Goal: Information Seeking & Learning: Learn about a topic

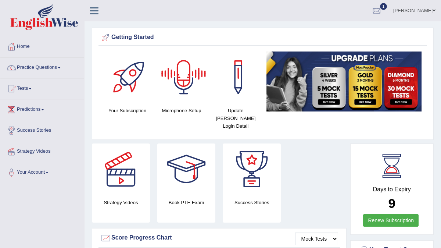
click at [381, 215] on link "Renew Subscription" at bounding box center [390, 220] width 55 height 12
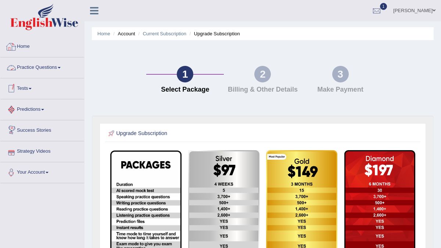
click at [46, 45] on link "Home" at bounding box center [42, 45] width 84 height 18
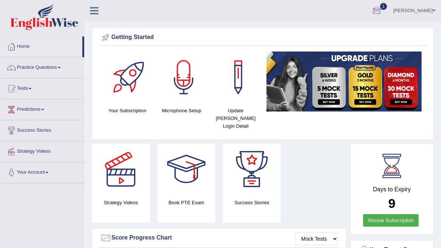
click at [376, 15] on div at bounding box center [376, 11] width 11 height 11
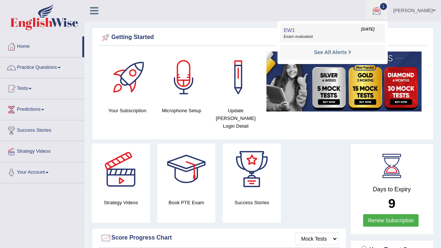
click at [306, 32] on link "EW1 Sep 20, 2025 Exam evaluated" at bounding box center [332, 32] width 101 height 15
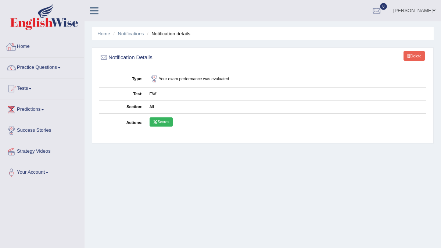
click at [33, 44] on link "Home" at bounding box center [42, 45] width 84 height 18
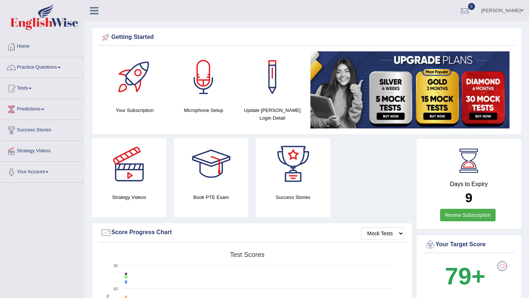
drag, startPoint x: 299, startPoint y: 30, endPoint x: 56, endPoint y: 100, distance: 253.2
click at [53, 69] on link "Practice Questions" at bounding box center [42, 66] width 84 height 18
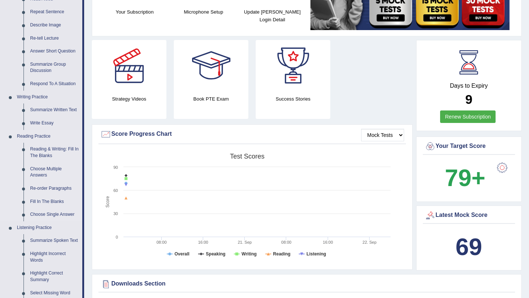
scroll to position [103, 0]
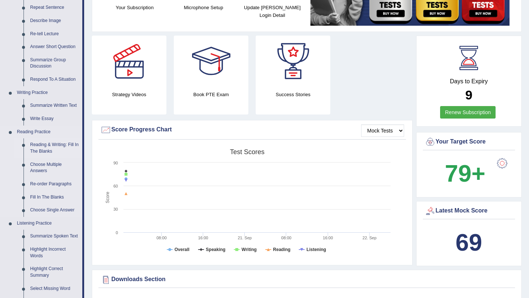
click at [54, 152] on link "Reading & Writing: Fill In The Blanks" at bounding box center [54, 148] width 55 height 19
click at [54, 158] on link "Choose Multiple Answers" at bounding box center [54, 167] width 55 height 19
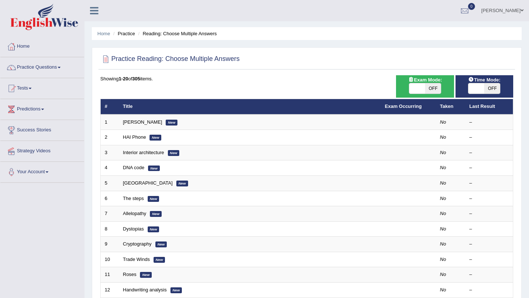
click at [433, 89] on span "OFF" at bounding box center [433, 88] width 16 height 10
checkbox input "true"
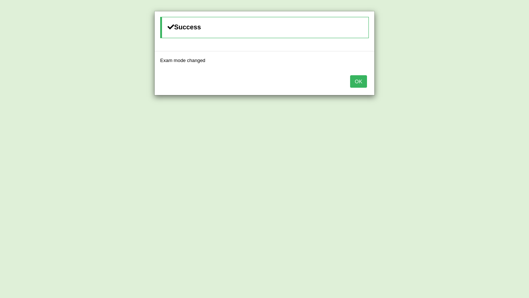
click at [359, 82] on button "OK" at bounding box center [358, 81] width 17 height 12
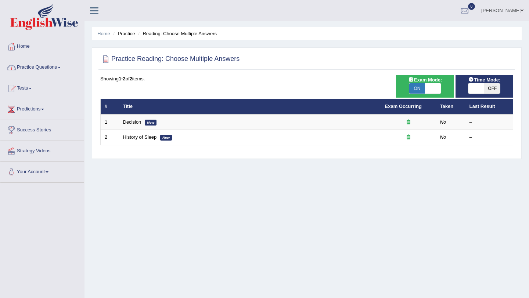
click at [46, 67] on link "Practice Questions" at bounding box center [42, 66] width 84 height 18
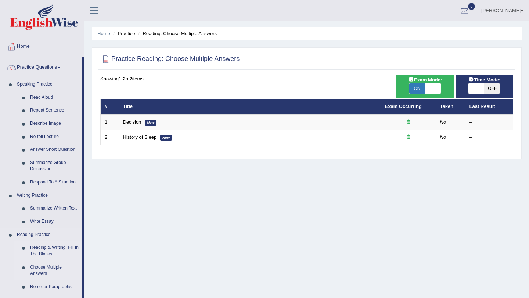
click at [42, 251] on link "Reading & Writing: Fill In The Blanks" at bounding box center [54, 250] width 55 height 19
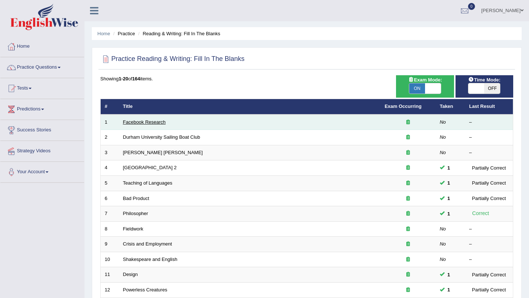
click at [161, 123] on link "Facebook Research" at bounding box center [144, 122] width 43 height 6
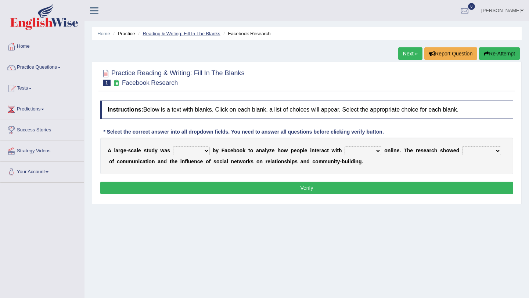
click at [186, 33] on link "Reading & Writing: Fill In The Blanks" at bounding box center [182, 34] width 78 height 6
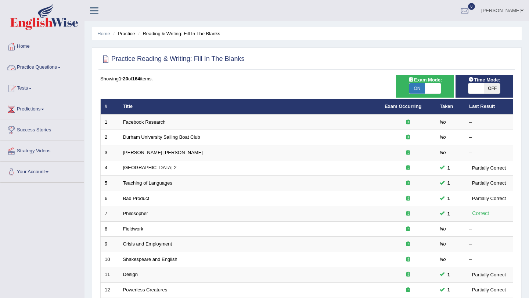
click at [57, 68] on link "Practice Questions" at bounding box center [42, 66] width 84 height 18
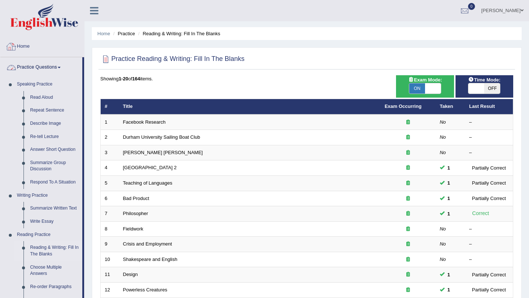
drag, startPoint x: 39, startPoint y: 45, endPoint x: 49, endPoint y: 49, distance: 10.2
click at [39, 45] on link "Home" at bounding box center [42, 45] width 84 height 18
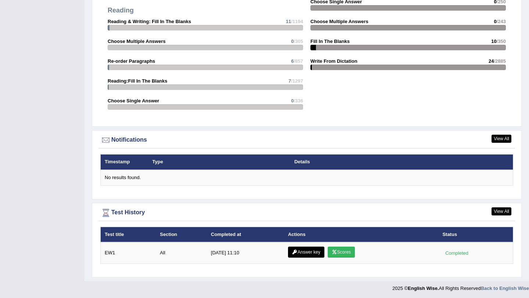
scroll to position [770, 0]
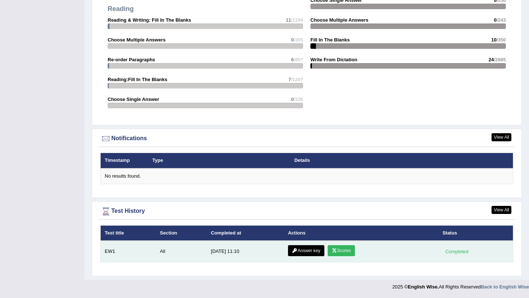
click at [338, 254] on link "Scores" at bounding box center [341, 250] width 27 height 11
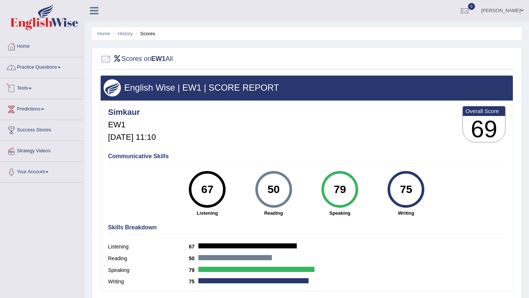
drag, startPoint x: 53, startPoint y: 68, endPoint x: 57, endPoint y: 71, distance: 4.3
click at [53, 68] on link "Practice Questions" at bounding box center [42, 66] width 84 height 18
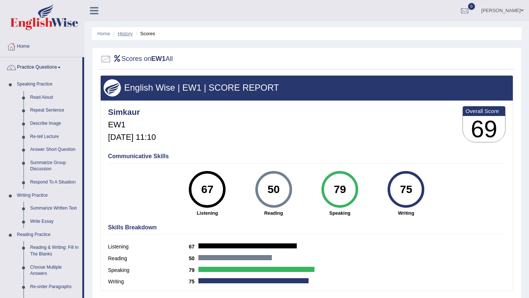
click at [123, 33] on link "History" at bounding box center [125, 34] width 15 height 6
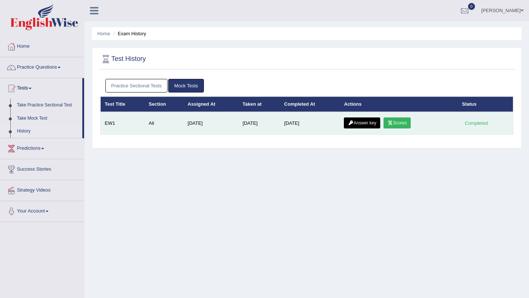
click at [359, 126] on link "Answer key" at bounding box center [362, 123] width 36 height 11
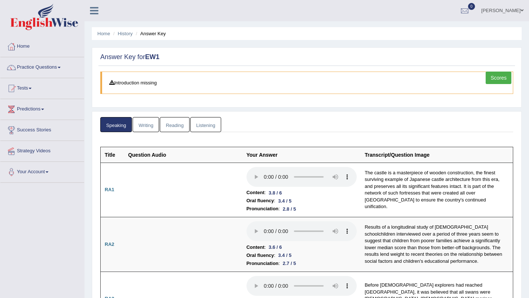
scroll to position [15, 0]
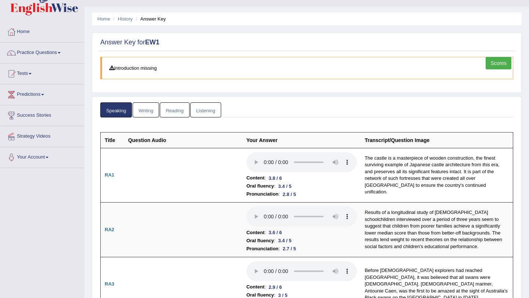
click at [154, 113] on link "Writing" at bounding box center [146, 110] width 26 height 15
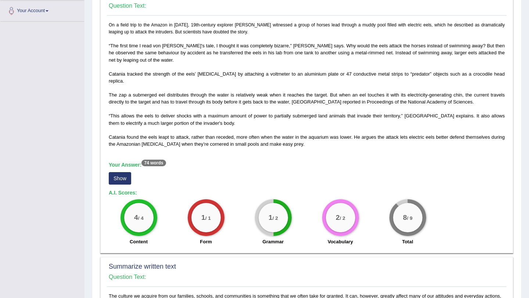
scroll to position [162, 0]
click at [118, 176] on button "Show" at bounding box center [120, 178] width 22 height 12
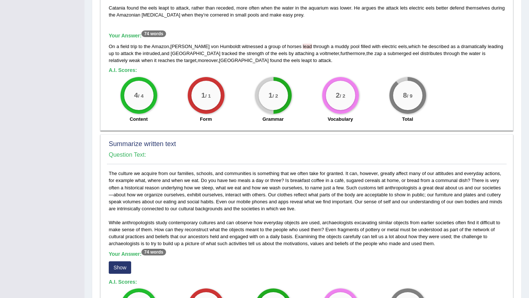
scroll to position [309, 0]
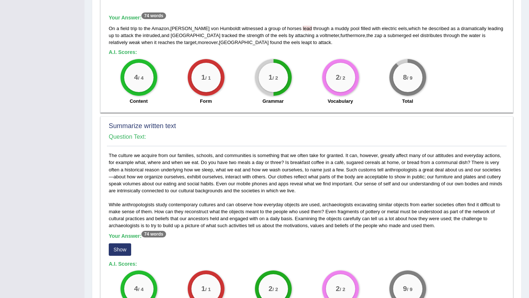
click at [123, 247] on button "Show" at bounding box center [120, 250] width 22 height 12
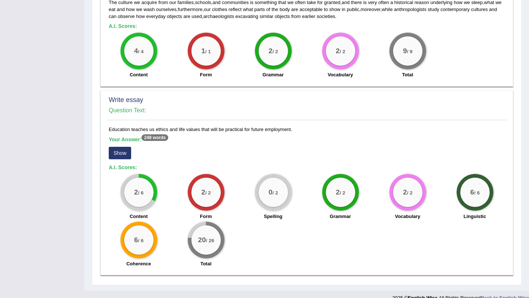
scroll to position [565, 0]
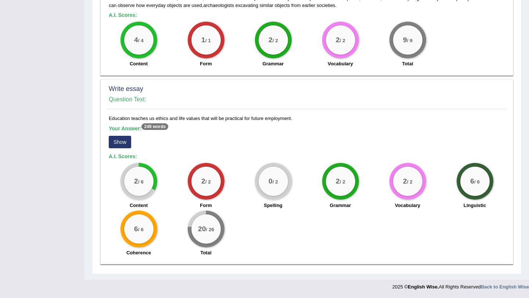
click at [120, 144] on button "Show" at bounding box center [120, 142] width 22 height 12
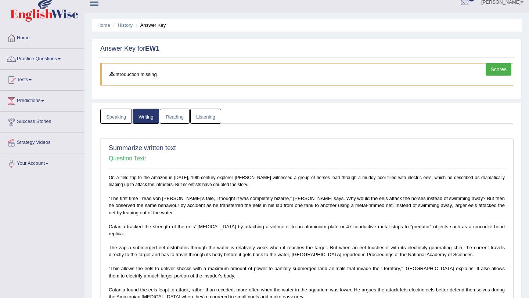
scroll to position [0, 0]
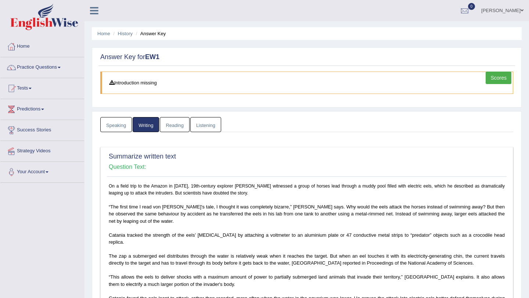
click at [181, 123] on link "Reading" at bounding box center [174, 124] width 29 height 15
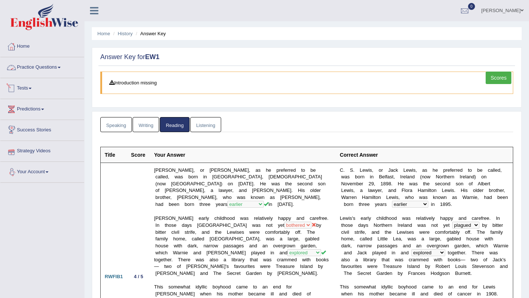
click at [48, 71] on link "Practice Questions" at bounding box center [42, 66] width 84 height 18
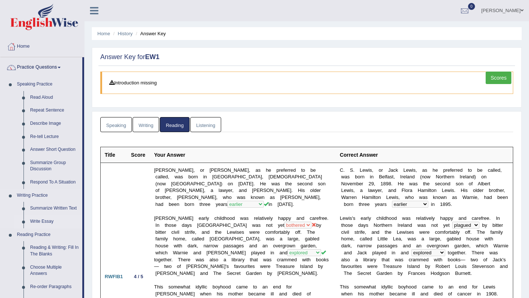
click at [45, 223] on link "Write Essay" at bounding box center [54, 221] width 55 height 13
click at [45, 229] on link "Reading Practice" at bounding box center [48, 235] width 69 height 13
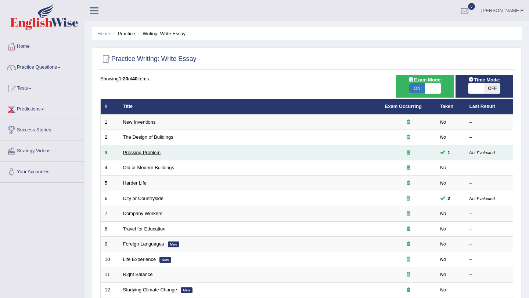
click at [150, 155] on link "Pressing Problem" at bounding box center [142, 153] width 38 height 6
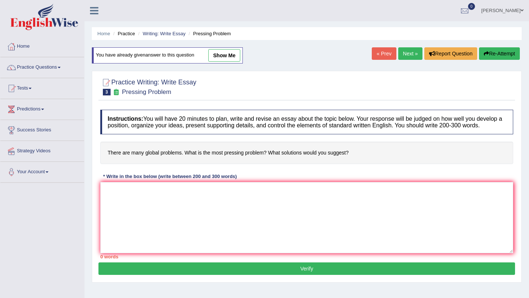
click at [225, 57] on link "show me" at bounding box center [224, 55] width 32 height 12
type textarea "The increasing influence of global issues has ignited numerous discussions. Thi…"
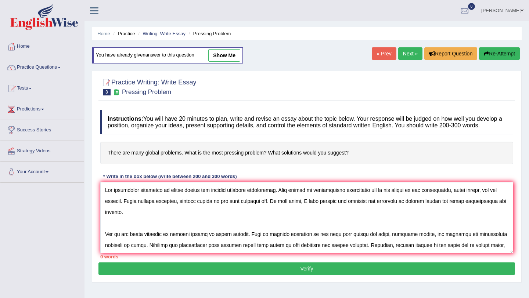
click at [225, 57] on div "Home Practice Writing: Write Essay Pressing Problem You have already given answ…" at bounding box center [307, 183] width 445 height 367
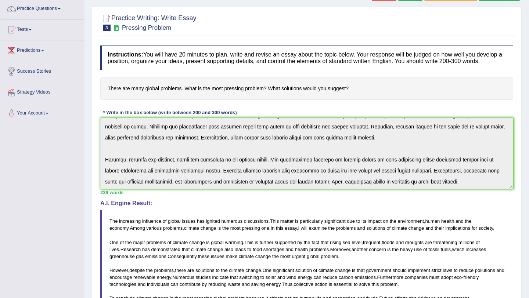
scroll to position [88, 0]
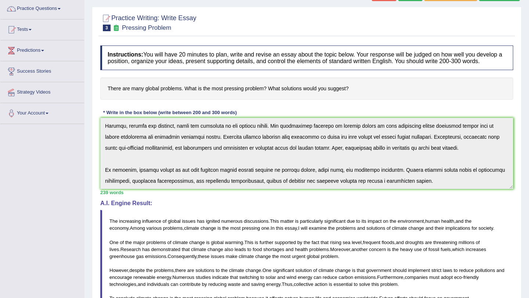
click at [197, 236] on div "Instructions: You will have 20 minutes to plan, write and revise an essay about…" at bounding box center [306, 214] width 417 height 345
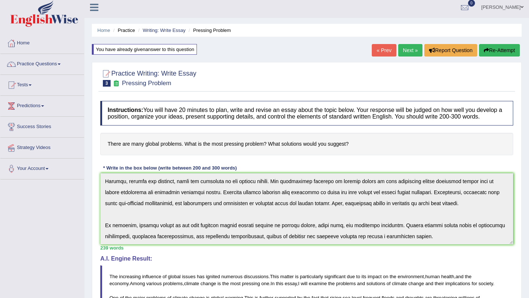
scroll to position [0, 0]
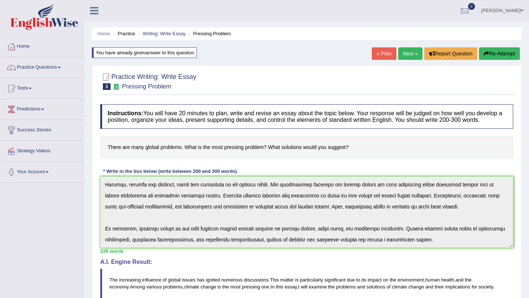
click at [410, 55] on link "Next »" at bounding box center [410, 53] width 24 height 12
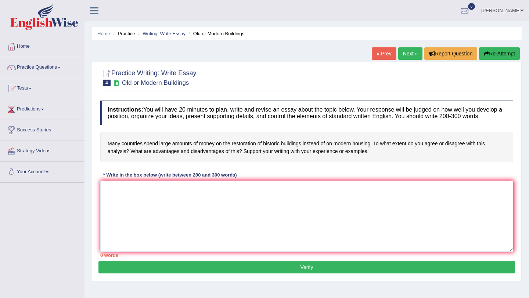
click at [405, 56] on link "Next »" at bounding box center [410, 53] width 24 height 12
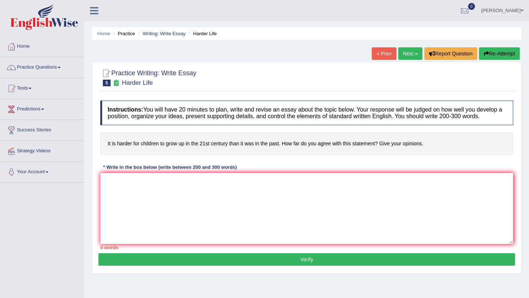
drag, startPoint x: 411, startPoint y: 56, endPoint x: 409, endPoint y: 67, distance: 11.0
click at [411, 56] on link "Next »" at bounding box center [410, 53] width 24 height 12
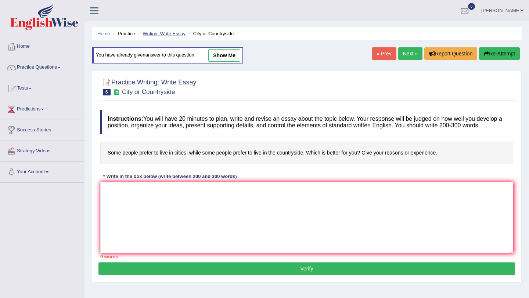
click at [155, 31] on link "Writing: Write Essay" at bounding box center [164, 34] width 43 height 6
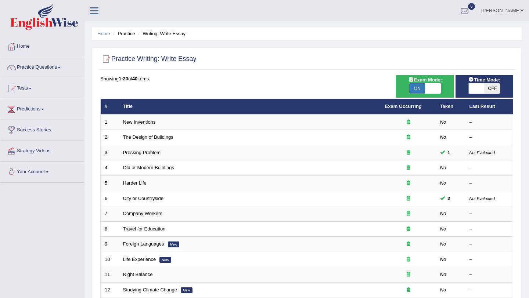
click at [158, 35] on li "Writing: Write Essay" at bounding box center [160, 33] width 49 height 7
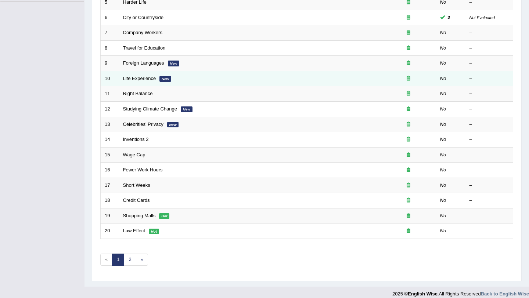
scroll to position [188, 0]
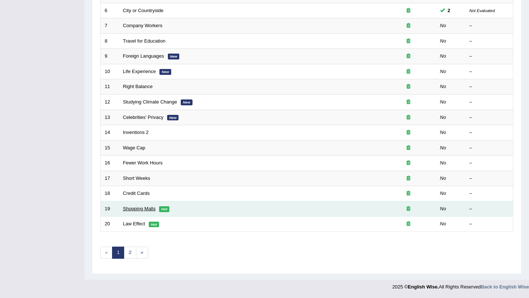
click at [133, 209] on link "Shopping Malls" at bounding box center [139, 209] width 33 height 6
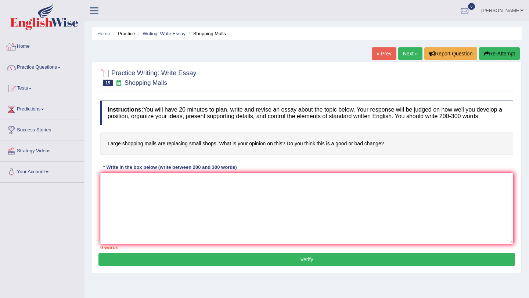
click at [40, 48] on link "Home" at bounding box center [42, 45] width 84 height 18
click at [40, 48] on link "Home" at bounding box center [41, 45] width 82 height 18
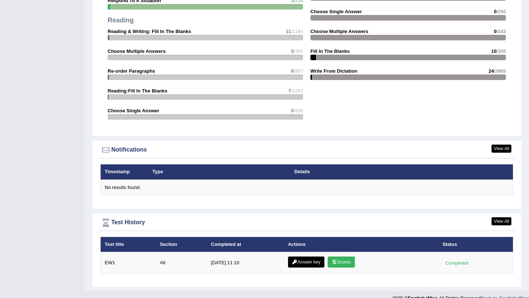
scroll to position [770, 0]
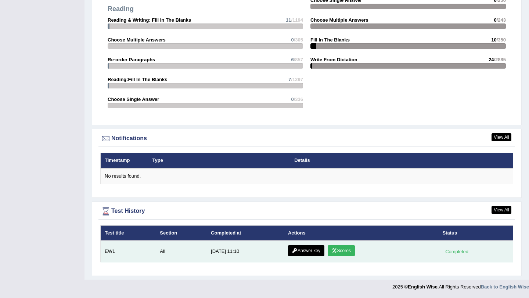
click at [313, 250] on link "Answer key" at bounding box center [306, 250] width 36 height 11
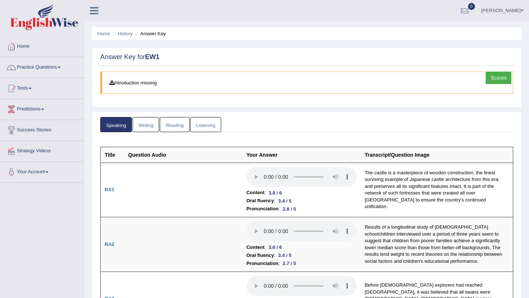
click at [151, 127] on link "Writing" at bounding box center [146, 124] width 26 height 15
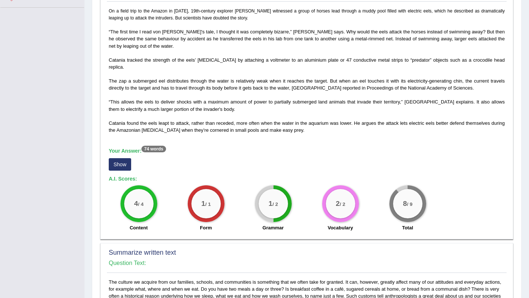
scroll to position [169, 0]
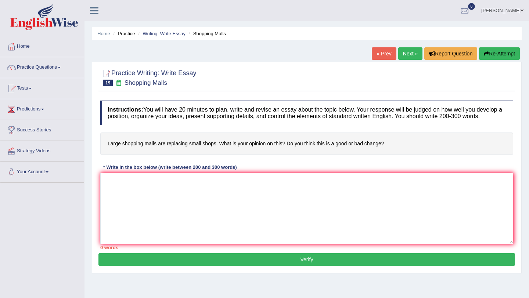
click at [406, 55] on link "Next »" at bounding box center [410, 53] width 24 height 12
click at [406, 54] on link "Next »" at bounding box center [410, 53] width 24 height 12
click at [401, 54] on link "Next »" at bounding box center [410, 53] width 24 height 12
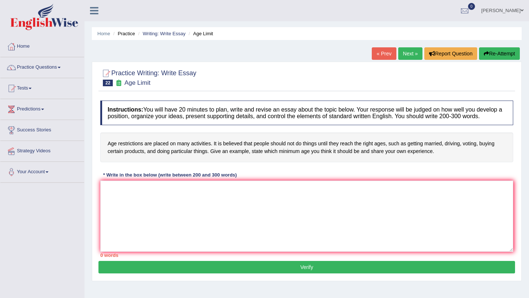
click at [404, 54] on link "Next »" at bounding box center [410, 53] width 24 height 12
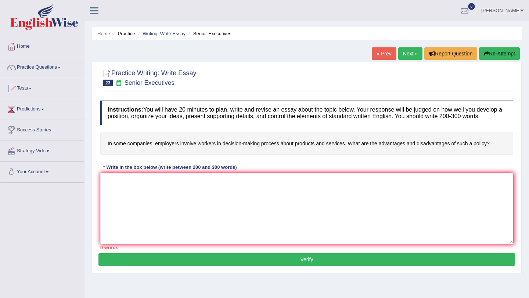
click at [404, 53] on link "Next »" at bounding box center [410, 53] width 24 height 12
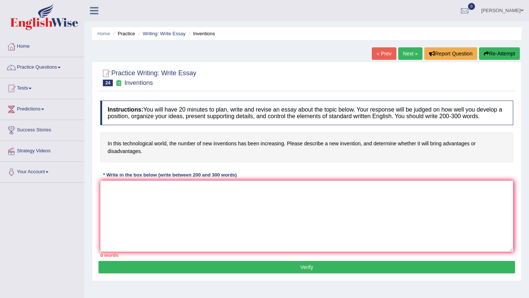
click at [406, 51] on link "Next »" at bounding box center [410, 53] width 24 height 12
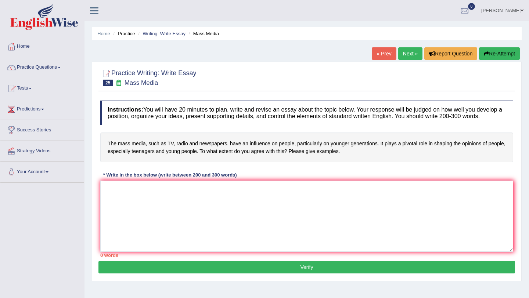
click at [406, 54] on link "Next »" at bounding box center [410, 53] width 24 height 12
click at [410, 55] on link "Next »" at bounding box center [410, 53] width 24 height 12
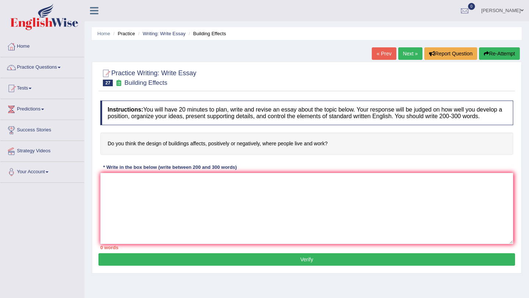
click at [408, 53] on link "Next »" at bounding box center [410, 53] width 24 height 12
paste textarea "The increasing influence of global issues has ignited numerous discussions. Thi…"
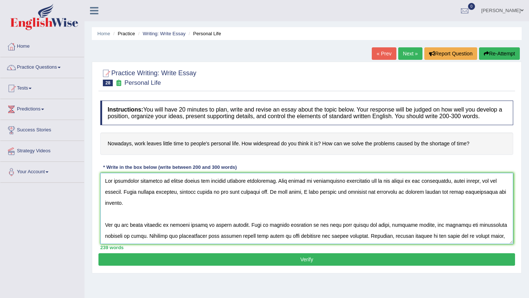
scroll to position [83, 0]
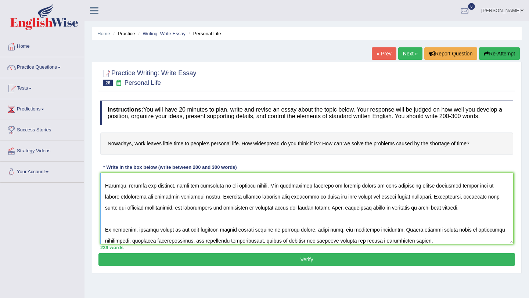
click at [213, 193] on textarea at bounding box center [306, 208] width 413 height 71
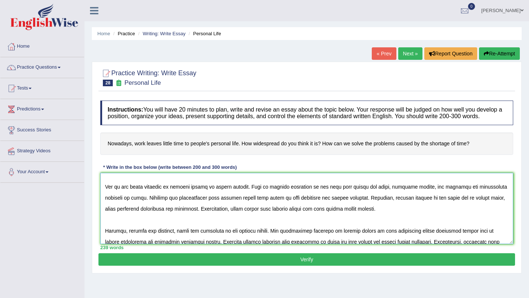
scroll to position [0, 0]
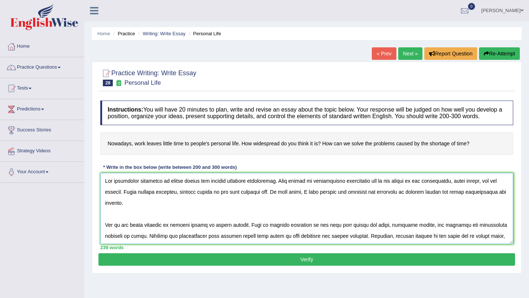
drag, startPoint x: 168, startPoint y: 188, endPoint x: 200, endPoint y: 191, distance: 31.7
click at [200, 191] on textarea at bounding box center [306, 208] width 413 height 71
drag, startPoint x: 428, startPoint y: 189, endPoint x: 458, endPoint y: 192, distance: 30.3
click at [458, 192] on textarea at bounding box center [306, 208] width 413 height 71
click at [438, 186] on textarea at bounding box center [306, 208] width 413 height 71
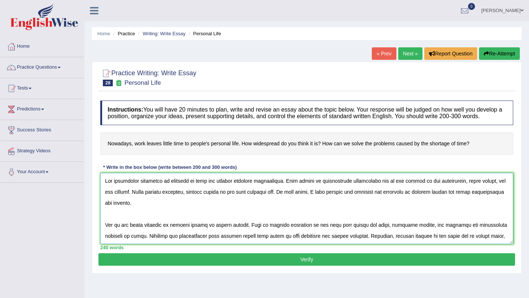
drag, startPoint x: 428, startPoint y: 187, endPoint x: 501, endPoint y: 190, distance: 73.2
click at [501, 190] on textarea at bounding box center [306, 208] width 413 height 71
drag, startPoint x: 135, startPoint y: 198, endPoint x: 165, endPoint y: 197, distance: 29.4
click at [165, 197] on textarea at bounding box center [306, 208] width 413 height 71
drag, startPoint x: 199, startPoint y: 199, endPoint x: 235, endPoint y: 198, distance: 36.0
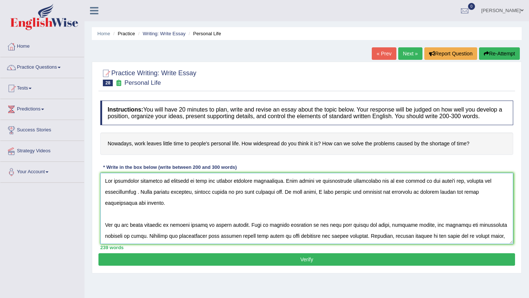
click at [235, 198] on textarea at bounding box center [306, 208] width 413 height 71
drag, startPoint x: 431, startPoint y: 198, endPoint x: 448, endPoint y: 200, distance: 16.6
click at [448, 200] on textarea at bounding box center [306, 208] width 413 height 71
click at [445, 200] on textarea at bounding box center [306, 208] width 413 height 71
drag, startPoint x: 430, startPoint y: 198, endPoint x: 467, endPoint y: 200, distance: 37.2
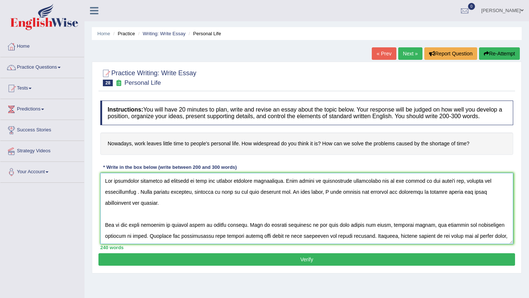
click at [467, 200] on textarea at bounding box center [306, 208] width 413 height 71
drag, startPoint x: 174, startPoint y: 232, endPoint x: 210, endPoint y: 234, distance: 36.1
click at [210, 234] on textarea at bounding box center [306, 208] width 413 height 71
drag, startPoint x: 220, startPoint y: 232, endPoint x: 254, endPoint y: 234, distance: 33.5
click at [254, 234] on textarea at bounding box center [306, 208] width 413 height 71
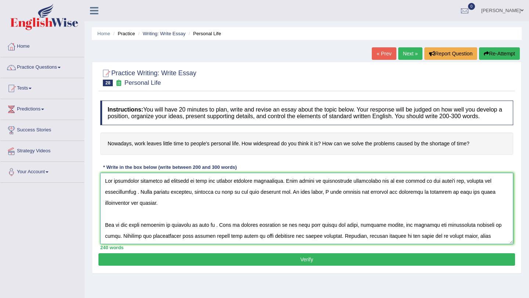
click at [202, 234] on textarea at bounding box center [306, 208] width 413 height 71
click at [218, 233] on textarea at bounding box center [306, 208] width 413 height 71
drag, startPoint x: 379, startPoint y: 232, endPoint x: 495, endPoint y: 224, distance: 116.0
click at [495, 224] on textarea at bounding box center [306, 208] width 413 height 71
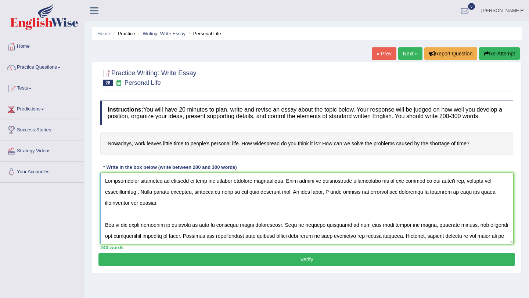
drag, startPoint x: 379, startPoint y: 231, endPoint x: 499, endPoint y: 229, distance: 120.2
click at [499, 229] on textarea at bounding box center [306, 208] width 413 height 71
drag, startPoint x: 379, startPoint y: 232, endPoint x: 440, endPoint y: 237, distance: 61.6
click at [440, 237] on textarea at bounding box center [306, 208] width 413 height 71
drag, startPoint x: 230, startPoint y: 242, endPoint x: 265, endPoint y: 241, distance: 34.6
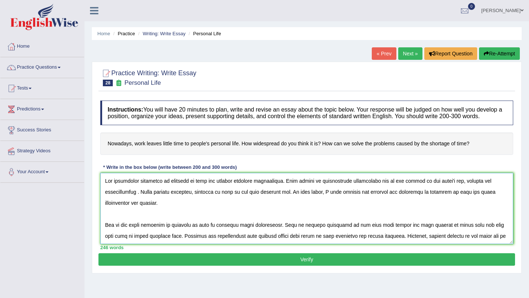
click at [265, 241] on textarea at bounding box center [306, 208] width 413 height 71
drag, startPoint x: 300, startPoint y: 243, endPoint x: 361, endPoint y: 237, distance: 61.3
click at [361, 237] on textarea at bounding box center [306, 208] width 413 height 71
click at [299, 243] on textarea at bounding box center [306, 208] width 413 height 71
drag, startPoint x: 299, startPoint y: 243, endPoint x: 381, endPoint y: 245, distance: 82.3
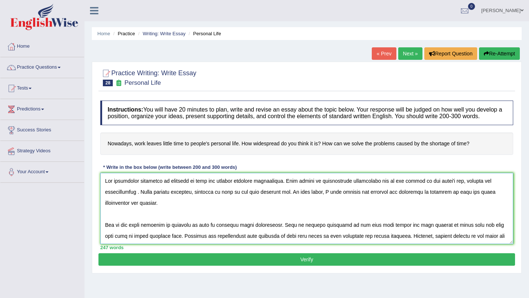
click at [381, 244] on textarea at bounding box center [306, 208] width 413 height 71
click at [471, 244] on textarea at bounding box center [306, 208] width 413 height 71
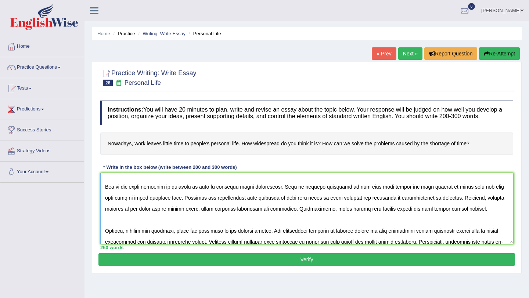
drag, startPoint x: 104, startPoint y: 216, endPoint x: 261, endPoint y: 220, distance: 157.0
click at [261, 220] on textarea at bounding box center [306, 208] width 413 height 71
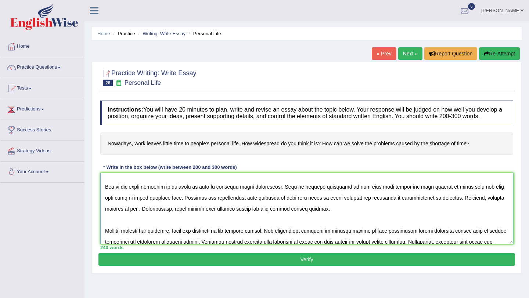
click at [308, 205] on textarea at bounding box center [306, 208] width 413 height 71
click at [509, 204] on textarea at bounding box center [306, 208] width 413 height 71
drag, startPoint x: 130, startPoint y: 215, endPoint x: 161, endPoint y: 218, distance: 31.4
click at [161, 218] on textarea at bounding box center [306, 208] width 413 height 71
click at [268, 216] on textarea at bounding box center [306, 208] width 413 height 71
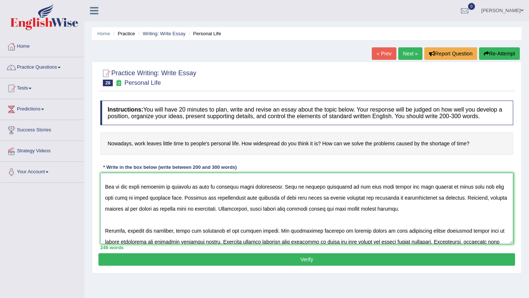
drag, startPoint x: 268, startPoint y: 216, endPoint x: 381, endPoint y: 220, distance: 112.5
click at [381, 220] on textarea at bounding box center [306, 208] width 413 height 71
click at [345, 243] on textarea at bounding box center [306, 208] width 413 height 71
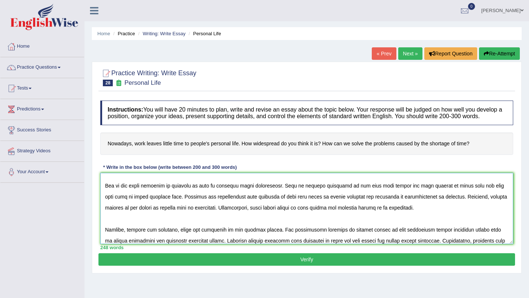
scroll to position [82, 0]
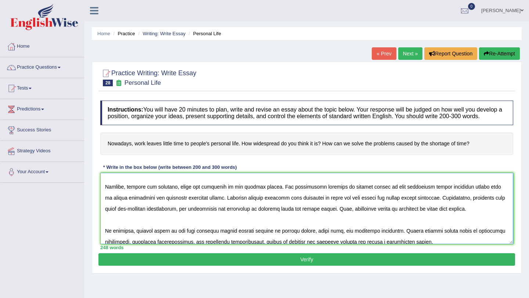
drag, startPoint x: 237, startPoint y: 193, endPoint x: 272, endPoint y: 196, distance: 35.0
click at [272, 196] on textarea at bounding box center [306, 208] width 413 height 71
drag, startPoint x: 340, startPoint y: 194, endPoint x: 374, endPoint y: 195, distance: 34.9
click at [374, 195] on textarea at bounding box center [306, 208] width 413 height 71
drag, startPoint x: 394, startPoint y: 194, endPoint x: 494, endPoint y: 191, distance: 99.3
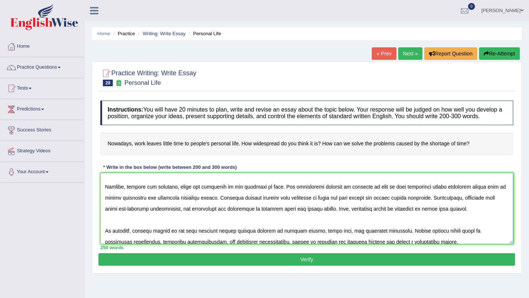
click at [494, 191] on textarea at bounding box center [306, 208] width 413 height 71
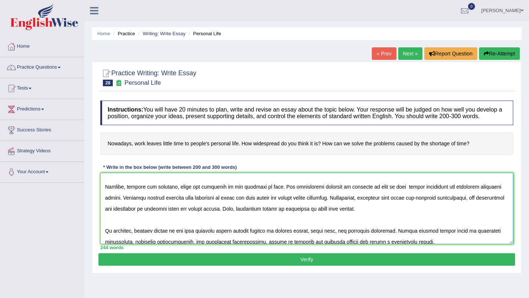
drag, startPoint x: 395, startPoint y: 193, endPoint x: 489, endPoint y: 196, distance: 94.1
click at [489, 196] on textarea at bounding box center [306, 208] width 413 height 71
drag, startPoint x: 395, startPoint y: 193, endPoint x: 419, endPoint y: 196, distance: 23.4
click at [419, 196] on textarea at bounding box center [306, 208] width 413 height 71
click at [109, 204] on textarea at bounding box center [306, 208] width 413 height 71
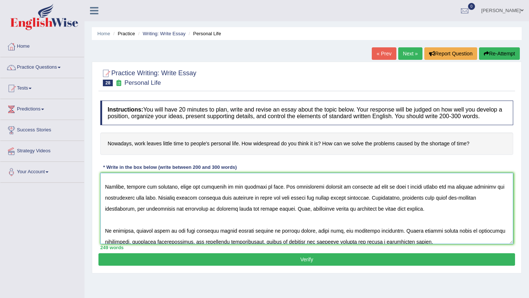
drag, startPoint x: 229, startPoint y: 205, endPoint x: 381, endPoint y: 211, distance: 151.9
click at [381, 211] on textarea at bounding box center [306, 208] width 413 height 71
drag, startPoint x: 229, startPoint y: 205, endPoint x: 377, endPoint y: 206, distance: 148.1
click at [377, 206] on textarea at bounding box center [306, 208] width 413 height 71
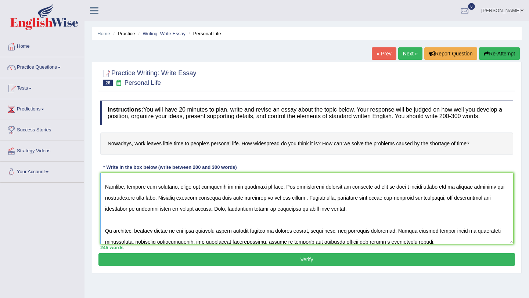
drag, startPoint x: 262, startPoint y: 204, endPoint x: 268, endPoint y: 205, distance: 5.5
click at [268, 205] on textarea at bounding box center [306, 208] width 413 height 71
drag, startPoint x: 344, startPoint y: 205, endPoint x: 504, endPoint y: 206, distance: 159.5
click at [504, 206] on textarea at bounding box center [306, 208] width 413 height 71
drag, startPoint x: 128, startPoint y: 216, endPoint x: 237, endPoint y: 212, distance: 110.0
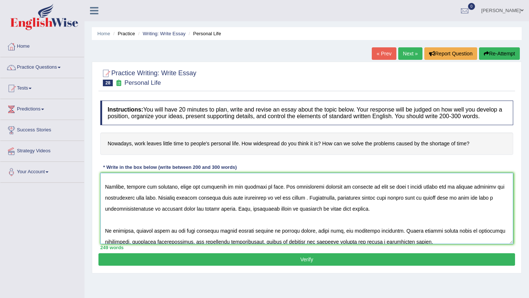
click at [237, 212] on textarea at bounding box center [306, 208] width 413 height 71
drag, startPoint x: 136, startPoint y: 238, endPoint x: 171, endPoint y: 240, distance: 35.3
click at [171, 240] on textarea at bounding box center [306, 208] width 413 height 71
drag, startPoint x: 223, startPoint y: 238, endPoint x: 237, endPoint y: 238, distance: 14.0
click at [237, 238] on textarea at bounding box center [306, 208] width 413 height 71
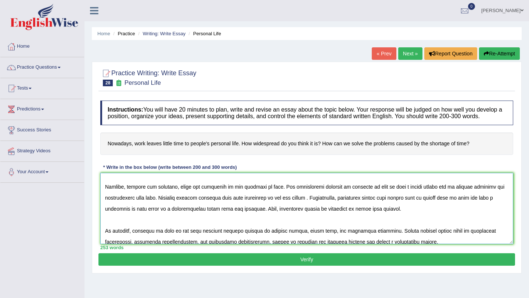
drag, startPoint x: 286, startPoint y: 237, endPoint x: 299, endPoint y: 238, distance: 13.6
click at [299, 238] on textarea at bounding box center [306, 208] width 413 height 71
drag, startPoint x: 323, startPoint y: 237, endPoint x: 348, endPoint y: 237, distance: 25.0
click at [348, 237] on textarea at bounding box center [306, 208] width 413 height 71
click at [345, 237] on textarea at bounding box center [306, 208] width 413 height 71
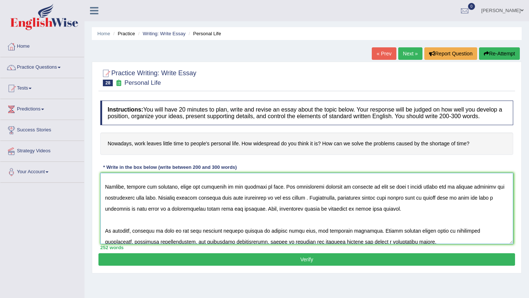
drag, startPoint x: 321, startPoint y: 239, endPoint x: 370, endPoint y: 237, distance: 49.3
click at [370, 237] on textarea at bounding box center [306, 208] width 413 height 71
click at [391, 244] on textarea at bounding box center [306, 208] width 413 height 71
click at [403, 244] on textarea at bounding box center [306, 208] width 413 height 71
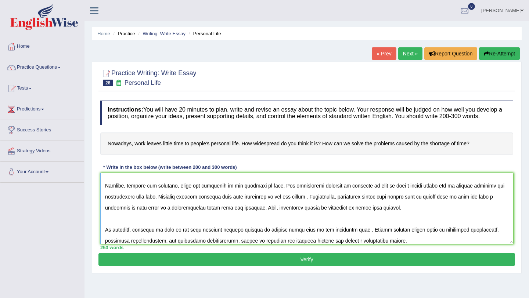
drag, startPoint x: 201, startPoint y: 237, endPoint x: 221, endPoint y: 239, distance: 20.0
click at [221, 239] on textarea at bounding box center [306, 208] width 413 height 71
click at [394, 244] on textarea at bounding box center [306, 208] width 413 height 71
drag, startPoint x: 433, startPoint y: 237, endPoint x: 489, endPoint y: 236, distance: 55.9
click at [489, 236] on textarea at bounding box center [306, 208] width 413 height 71
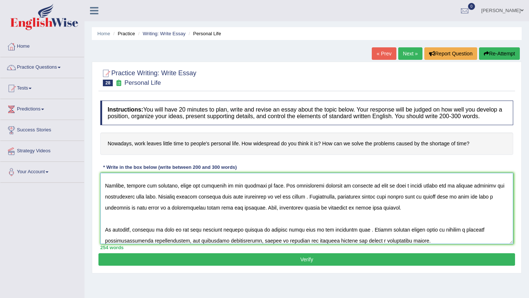
drag, startPoint x: 128, startPoint y: 247, endPoint x: 246, endPoint y: 245, distance: 118.4
click at [246, 244] on textarea at bounding box center [306, 208] width 413 height 71
click at [322, 244] on textarea at bounding box center [306, 208] width 413 height 71
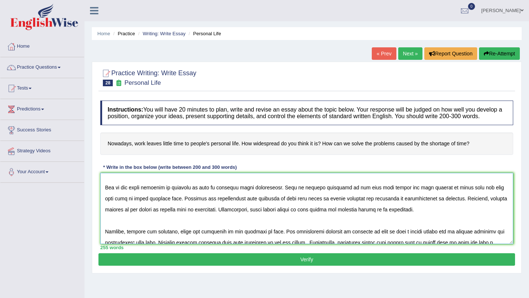
scroll to position [0, 0]
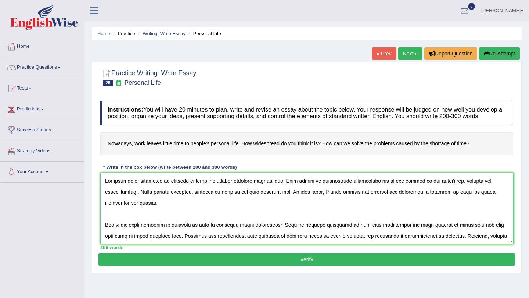
click at [451, 189] on textarea at bounding box center [306, 208] width 413 height 71
click at [435, 233] on textarea at bounding box center [306, 208] width 413 height 71
click at [469, 244] on textarea at bounding box center [306, 208] width 413 height 71
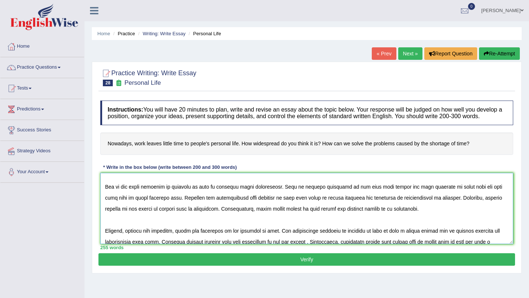
click at [171, 215] on textarea at bounding box center [306, 208] width 413 height 71
drag, startPoint x: 288, startPoint y: 216, endPoint x: 293, endPoint y: 216, distance: 4.8
click at [293, 216] on textarea at bounding box center [306, 208] width 413 height 71
click at [300, 237] on textarea at bounding box center [306, 208] width 413 height 71
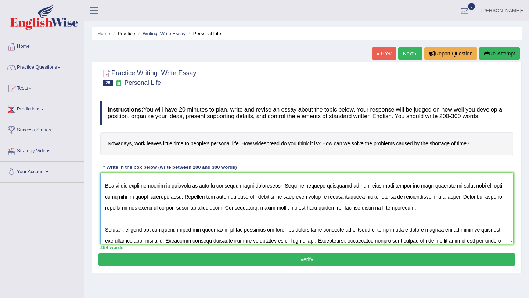
scroll to position [82, 0]
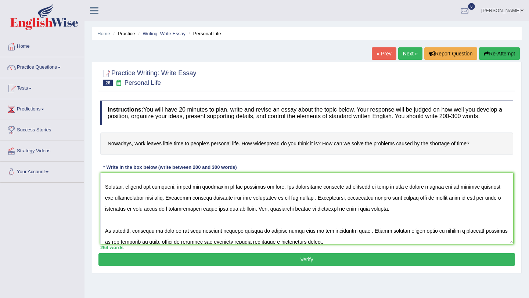
click at [395, 116] on h4 "Instructions: You will have 20 minutes to plan, write and revise an essay about…" at bounding box center [306, 113] width 413 height 25
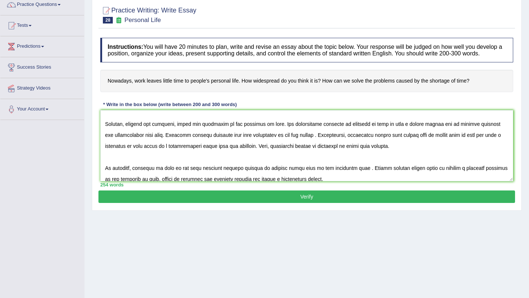
scroll to position [73, 0]
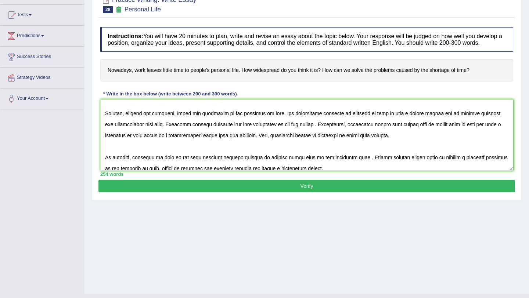
click at [337, 75] on h4 "Nowadays, work leaves little time to people's personal life. How widespread do …" at bounding box center [306, 70] width 413 height 22
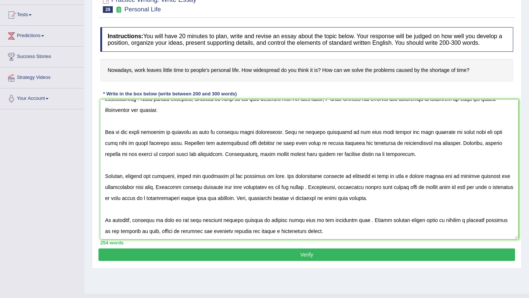
scroll to position [19, 0]
drag, startPoint x: 512, startPoint y: 176, endPoint x: 516, endPoint y: 243, distance: 67.7
click at [516, 240] on textarea at bounding box center [309, 170] width 418 height 140
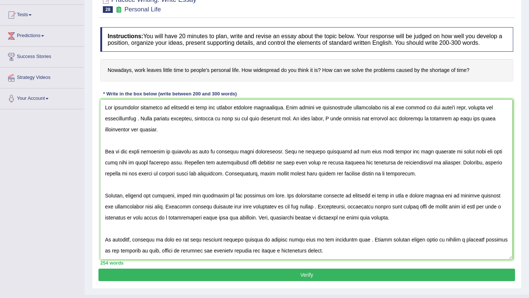
scroll to position [0, 0]
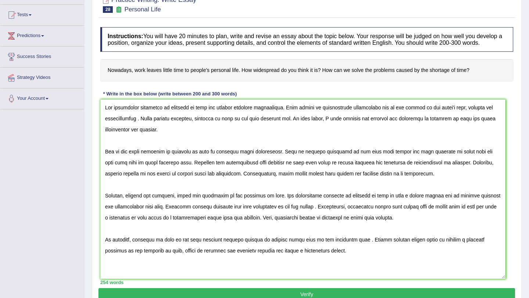
drag, startPoint x: 513, startPoint y: 246, endPoint x: 504, endPoint y: 282, distance: 37.2
click at [504, 279] on textarea at bounding box center [302, 190] width 405 height 180
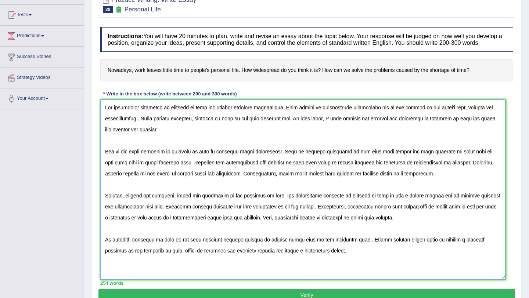
click at [504, 280] on textarea at bounding box center [302, 190] width 405 height 180
click at [136, 126] on textarea at bounding box center [302, 190] width 405 height 180
click at [309, 213] on textarea at bounding box center [302, 190] width 405 height 180
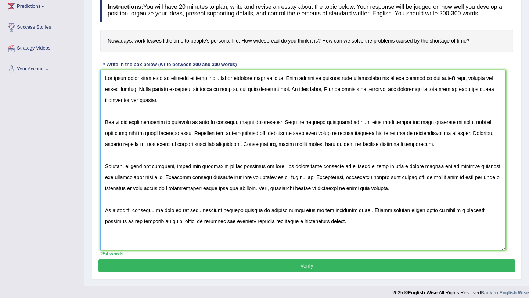
scroll to position [100, 0]
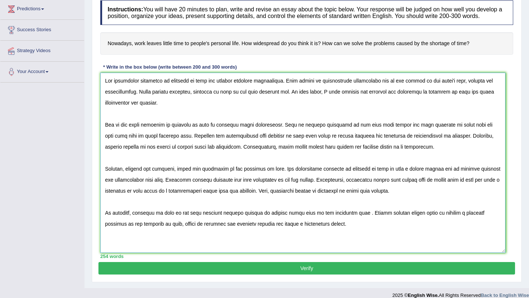
click at [429, 135] on textarea at bounding box center [302, 163] width 405 height 180
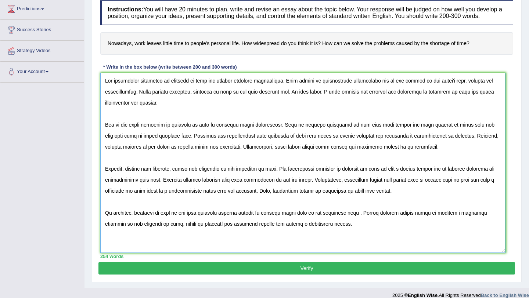
type textarea "The increasing influence of shortage of time has ignited numerous discussions. …"
drag, startPoint x: 304, startPoint y: 273, endPoint x: 320, endPoint y: 261, distance: 20.4
click at [304, 273] on button "Verify" at bounding box center [306, 268] width 417 height 12
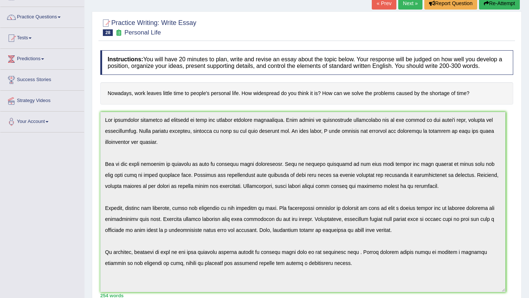
scroll to position [42, 0]
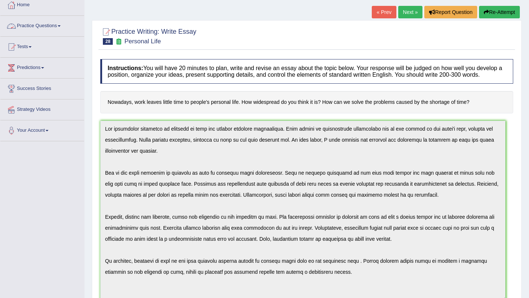
click at [56, 27] on link "Practice Questions" at bounding box center [42, 25] width 84 height 18
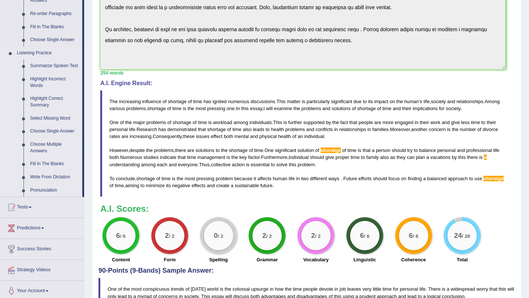
scroll to position [277, 0]
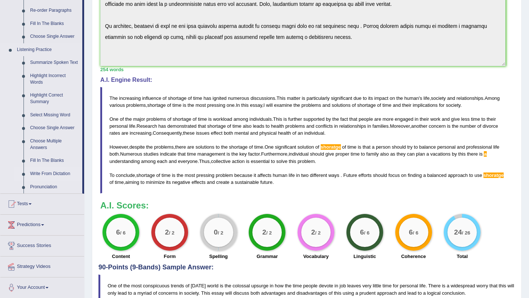
click at [53, 181] on link "Write From Dictation" at bounding box center [54, 174] width 55 height 13
click at [53, 194] on link "Tests" at bounding box center [42, 203] width 84 height 18
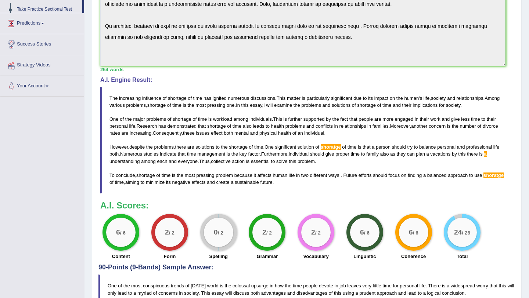
scroll to position [202, 0]
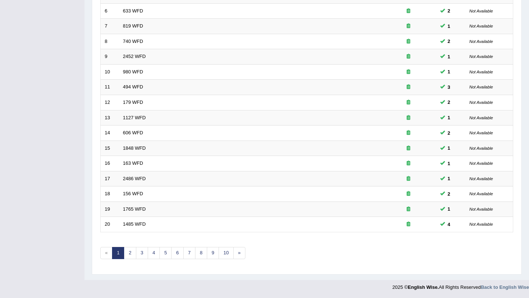
scroll to position [188, 0]
click at [155, 252] on link "4" at bounding box center [154, 253] width 12 height 12
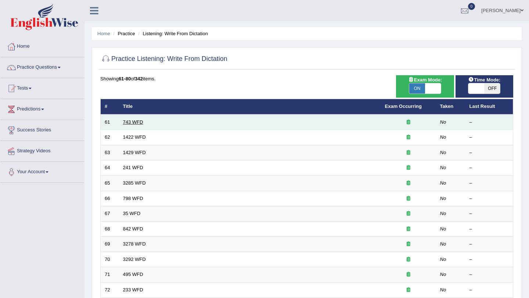
click at [136, 122] on link "743 WFD" at bounding box center [133, 122] width 20 height 6
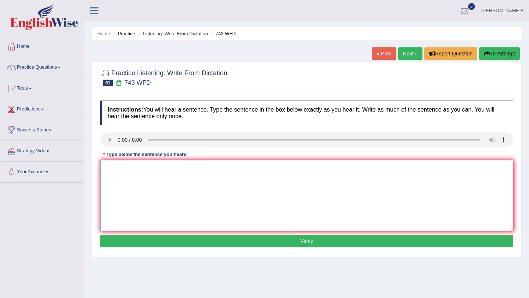
drag, startPoint x: 205, startPoint y: 93, endPoint x: 123, endPoint y: 175, distance: 115.6
click at [123, 175] on textarea at bounding box center [306, 195] width 413 height 71
type textarea "b"
click at [214, 108] on h4 "Instructions: You will hear a sentence. Type the sentence in the box below exac…" at bounding box center [306, 113] width 413 height 25
click at [223, 42] on div "Home Practice Listening: Write From Dictation 743 WFD « Prev Next » Report Ques…" at bounding box center [307, 183] width 445 height 367
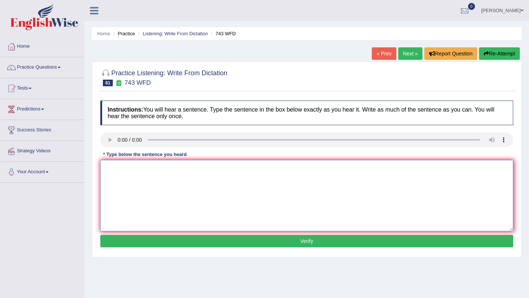
drag, startPoint x: 251, startPoint y: 55, endPoint x: 118, endPoint y: 165, distance: 172.5
click at [118, 165] on textarea at bounding box center [306, 195] width 413 height 71
type textarea "Being bilingual work has does not to anlayse to the language."
drag, startPoint x: 205, startPoint y: 229, endPoint x: 243, endPoint y: 244, distance: 40.7
click at [243, 244] on button "Verify" at bounding box center [306, 241] width 413 height 12
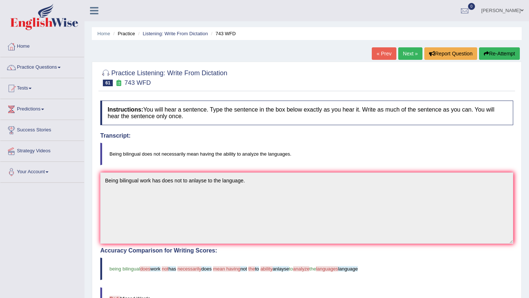
click at [285, 162] on blockquote "Being bilingual does not necessarily mean having the ability to analyze the lan…" at bounding box center [306, 154] width 413 height 22
click at [404, 55] on link "Next »" at bounding box center [410, 53] width 24 height 12
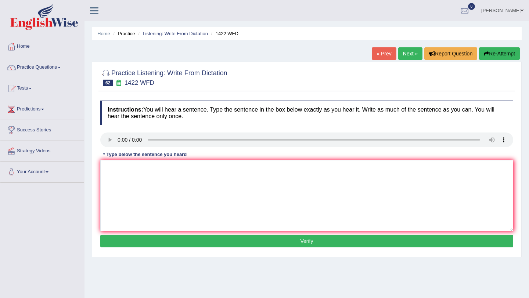
click at [201, 109] on h4 "Instructions: You will hear a sentence. Type the sentence in the box below exac…" at bounding box center [306, 113] width 413 height 25
click at [132, 169] on textarea at bounding box center [306, 195] width 413 height 71
type textarea "We are looking for new ways to engage learners."
click at [186, 243] on button "Verify" at bounding box center [306, 241] width 413 height 12
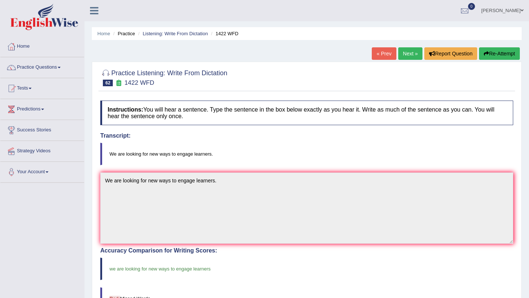
click at [405, 56] on link "Next »" at bounding box center [410, 53] width 24 height 12
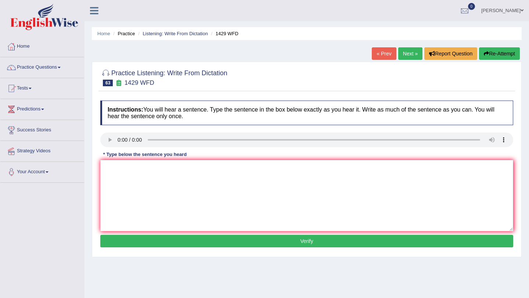
click at [247, 57] on div "Home Practice Listening: Write From Dictation 1429 WFD « Prev Next » Report Que…" at bounding box center [307, 183] width 445 height 367
drag, startPoint x: 247, startPoint y: 57, endPoint x: 113, endPoint y: 165, distance: 172.7
click at [113, 165] on textarea at bounding box center [306, 195] width 413 height 71
type textarea "When you attend a job interview punctuality is the key."
drag, startPoint x: 212, startPoint y: 248, endPoint x: 253, endPoint y: 239, distance: 41.6
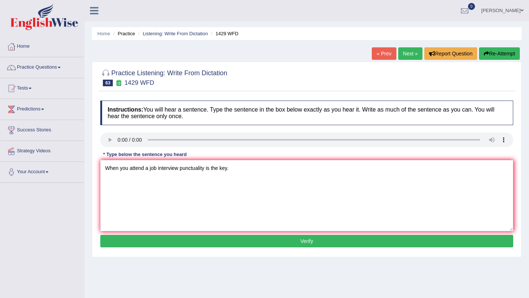
click at [252, 239] on button "Verify" at bounding box center [306, 241] width 413 height 12
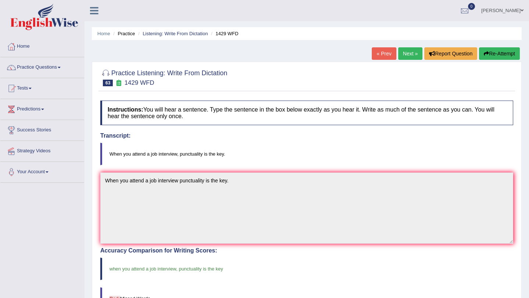
click at [404, 56] on link "Next »" at bounding box center [410, 53] width 24 height 12
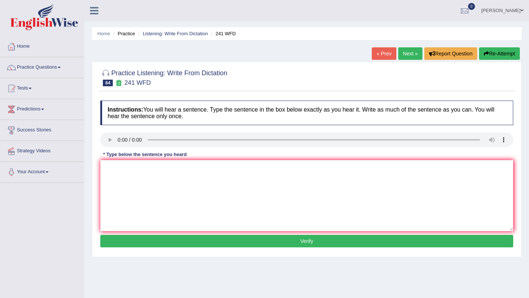
click at [270, 80] on div at bounding box center [306, 77] width 413 height 22
click at [143, 165] on textarea at bounding box center [306, 195] width 413 height 71
type textarea "Please check the information on the website for the opening time."
click at [277, 248] on div "Instructions: You will hear a sentence. Type the sentence in the box below exac…" at bounding box center [306, 175] width 417 height 157
click at [278, 246] on button "Verify" at bounding box center [306, 241] width 413 height 12
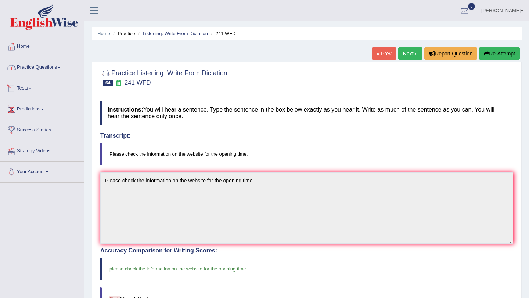
click at [57, 67] on link "Practice Questions" at bounding box center [42, 66] width 84 height 18
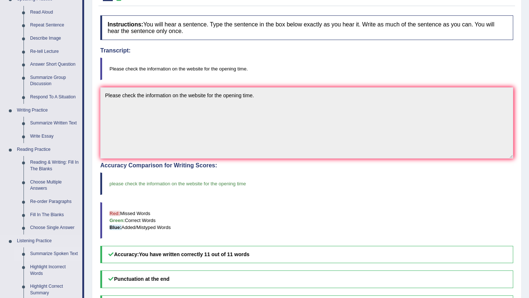
scroll to position [88, 0]
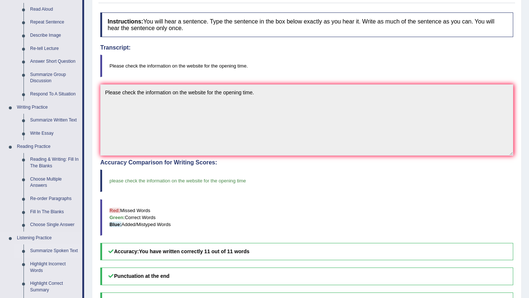
click at [34, 258] on link "Summarize Spoken Text" at bounding box center [54, 251] width 55 height 13
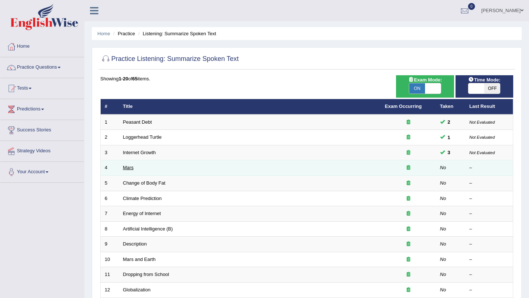
click at [126, 169] on link "Mars" at bounding box center [128, 168] width 11 height 6
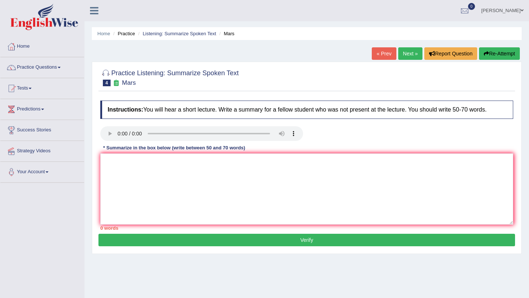
click at [404, 56] on link "Next »" at bounding box center [410, 53] width 24 height 12
click at [185, 32] on link "Listening: Summarize Spoken Text" at bounding box center [179, 34] width 73 height 6
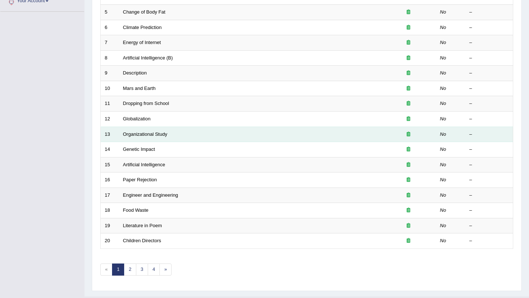
scroll to position [188, 0]
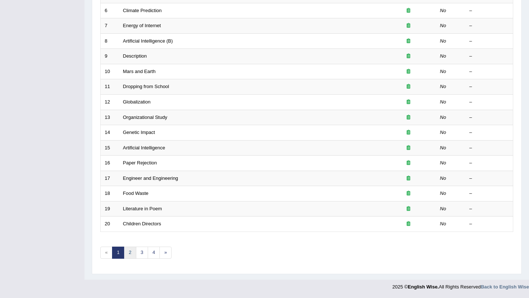
click at [132, 251] on link "2" at bounding box center [130, 253] width 12 height 12
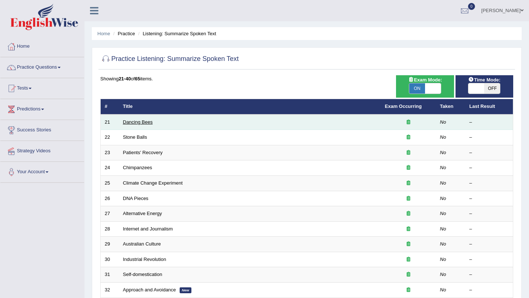
click at [139, 123] on link "Dancing Bees" at bounding box center [138, 122] width 30 height 6
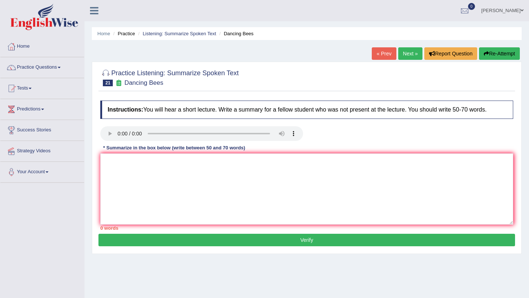
click at [408, 54] on link "Next »" at bounding box center [410, 53] width 24 height 12
click at [224, 90] on div "Practice Listening: Summarize Spoken Text 22 Stone Balls" at bounding box center [306, 79] width 417 height 26
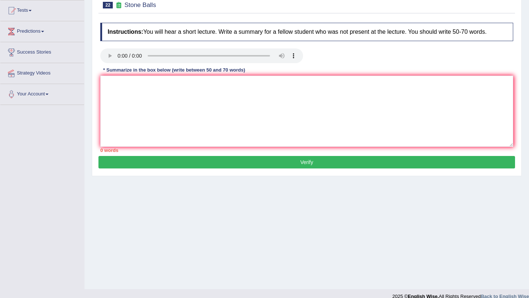
scroll to position [87, 0]
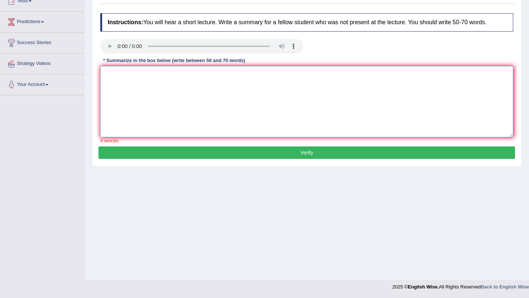
click at [105, 73] on textarea at bounding box center [306, 101] width 413 height 71
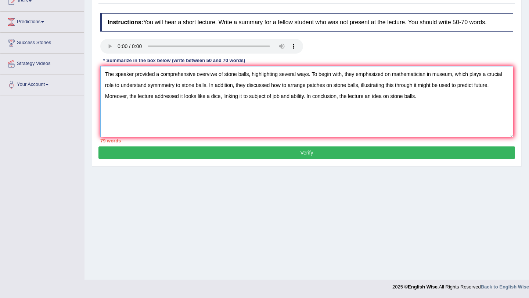
click at [288, 53] on div "Instructions: You will hear a short lecture. Write a summary for a fellow stude…" at bounding box center [306, 78] width 417 height 137
click at [250, 71] on textarea "The speaker provided a comprehensive overviwe of stone balls, highlighting seve…" at bounding box center [306, 101] width 413 height 71
drag, startPoint x: 250, startPoint y: 75, endPoint x: 287, endPoint y: 79, distance: 36.6
click at [284, 79] on textarea "The speaker provided a comprehensive overviwe of stone balls, highlighting seve…" at bounding box center [306, 101] width 413 height 71
drag, startPoint x: 252, startPoint y: 73, endPoint x: 309, endPoint y: 74, distance: 56.6
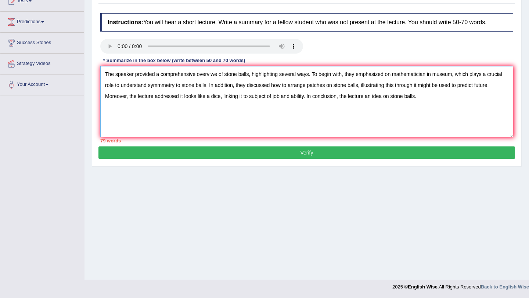
click at [309, 74] on textarea "The speaker provided a comprehensive overviwe of stone balls, highlighting seve…" at bounding box center [306, 101] width 413 height 71
drag, startPoint x: 212, startPoint y: 73, endPoint x: 218, endPoint y: 73, distance: 5.9
click at [218, 73] on textarea "The speaker provided a comprehensive overviwe of stone balls. To begin with, th…" at bounding box center [306, 101] width 413 height 71
drag, startPoint x: 463, startPoint y: 75, endPoint x: 490, endPoint y: 74, distance: 26.8
click at [490, 74] on textarea "The speaker provided a comprehensive overview of stone balls. To begin with, th…" at bounding box center [306, 101] width 413 height 71
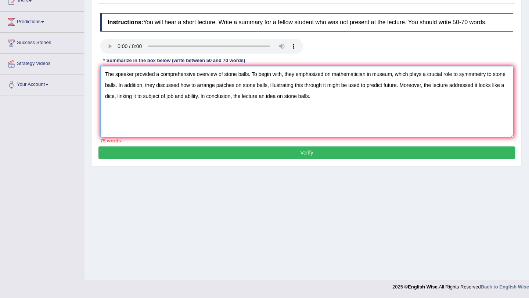
click at [495, 73] on textarea "The speaker provided a comprehensive overview of stone balls. To begin with, th…" at bounding box center [306, 101] width 413 height 71
click at [202, 98] on textarea "The speaker provided a comprehensive overview of stone balls. To begin with, th…" at bounding box center [306, 101] width 413 height 71
drag, startPoint x: 202, startPoint y: 98, endPoint x: 289, endPoint y: 97, distance: 87.5
click at [289, 97] on textarea "The speaker provided a comprehensive overview of stone balls. To begin with, th…" at bounding box center [306, 101] width 413 height 71
click at [314, 104] on textarea "The speaker provided a comprehensive overview of stone balls. To begin with, th…" at bounding box center [306, 101] width 413 height 71
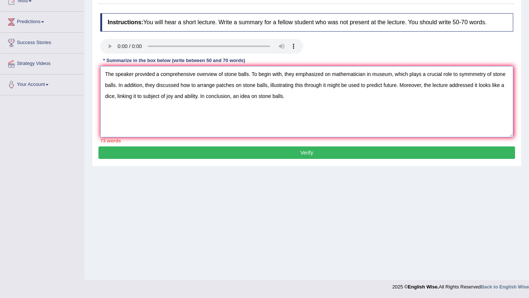
click at [314, 84] on textarea "The speaker provided a comprehensive overview of stone balls. To begin with, th…" at bounding box center [306, 101] width 413 height 71
click at [315, 84] on textarea "The speaker provided a comprehensive overview of stone balls. To begin with, th…" at bounding box center [306, 101] width 413 height 71
click at [252, 97] on textarea "The speaker provided a comprehensive overview of stone balls. To begin with, th…" at bounding box center [306, 101] width 413 height 71
type textarea "The speaker provided a comprehensive overview of stone balls. To begin with, th…"
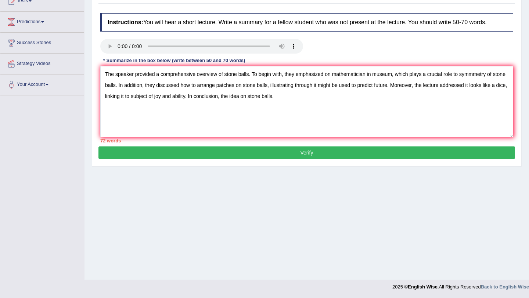
click at [313, 157] on button "Verify" at bounding box center [306, 153] width 417 height 12
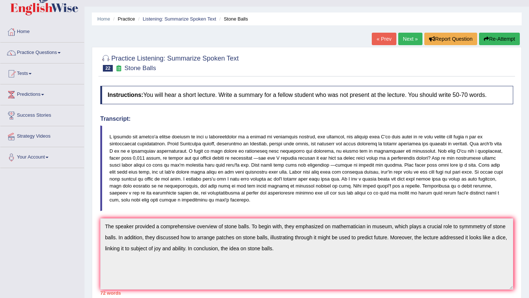
scroll to position [0, 0]
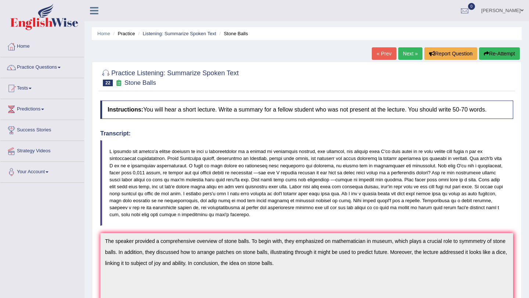
click at [284, 220] on blockquote at bounding box center [306, 183] width 413 height 86
click at [369, 202] on blockquote at bounding box center [306, 183] width 413 height 86
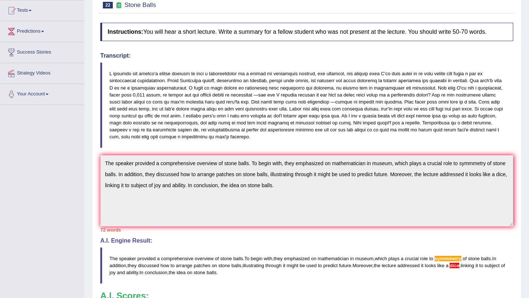
scroll to position [88, 0]
